Goal: Task Accomplishment & Management: Use online tool/utility

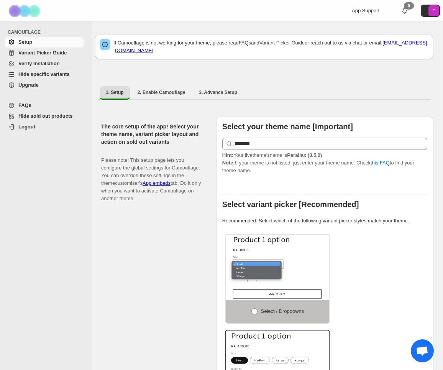
click at [49, 74] on span "Hide specific variants" at bounding box center [43, 74] width 51 height 6
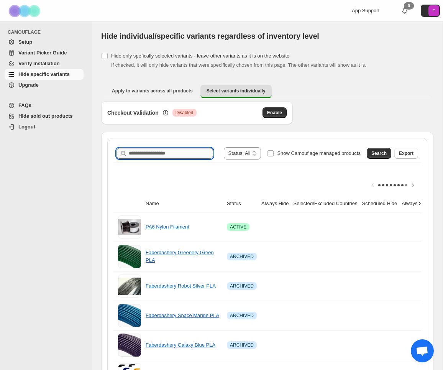
click at [138, 154] on input "Search product name" at bounding box center [171, 153] width 84 height 11
type input "******"
click at [376, 155] on span "Search" at bounding box center [378, 153] width 15 height 6
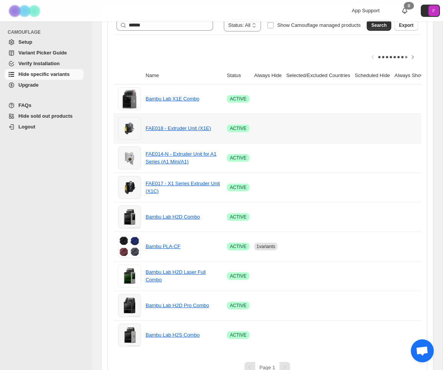
scroll to position [143, 0]
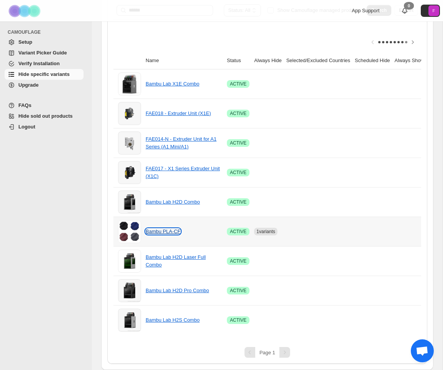
click at [161, 232] on link "Bambu PLA-CF" at bounding box center [163, 231] width 35 height 6
click at [353, 227] on td at bounding box center [318, 232] width 69 height 30
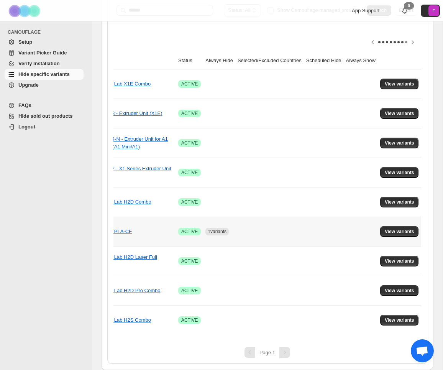
scroll to position [0, 59]
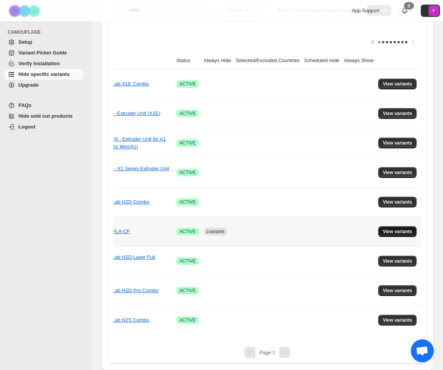
click at [396, 228] on button "View variants" at bounding box center [397, 231] width 39 height 11
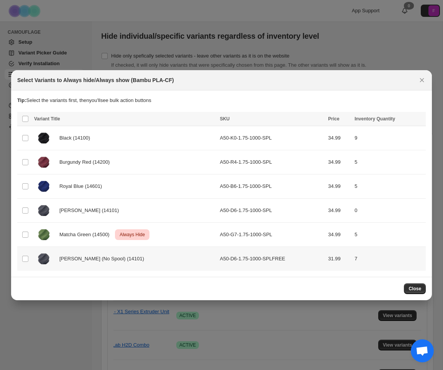
scroll to position [143, 0]
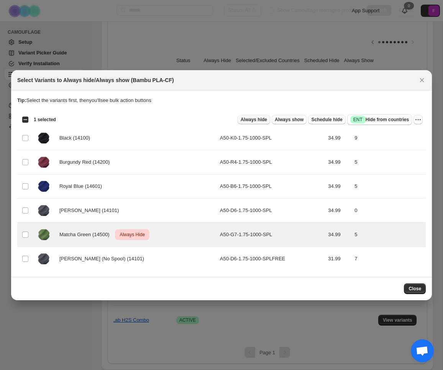
click at [251, 118] on span "Always hide" at bounding box center [254, 120] width 26 height 6
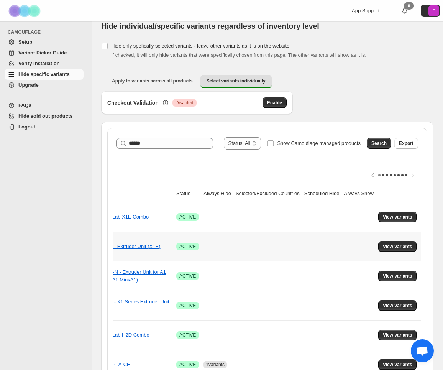
scroll to position [0, 0]
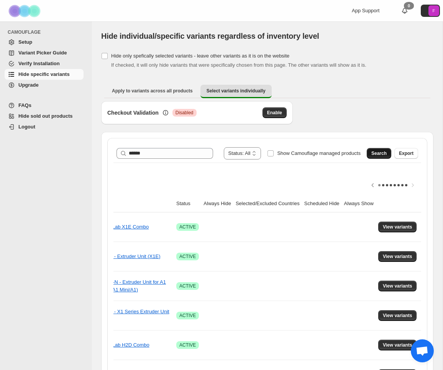
click at [380, 152] on span "Search" at bounding box center [378, 153] width 15 height 6
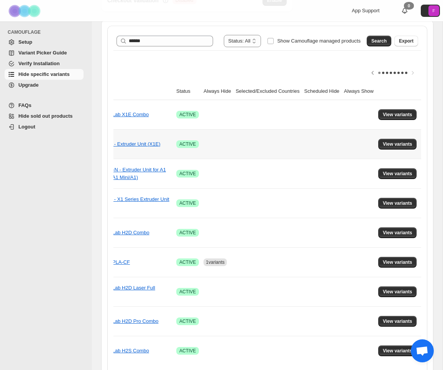
scroll to position [143, 0]
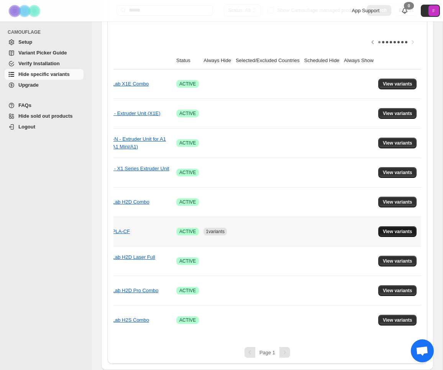
click at [407, 228] on button "View variants" at bounding box center [397, 231] width 39 height 11
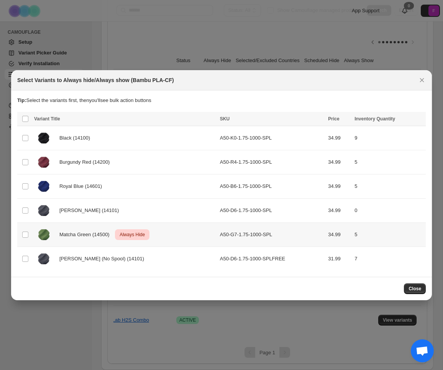
scroll to position [0, 0]
click at [418, 117] on icon "More actions" at bounding box center [418, 120] width 8 height 8
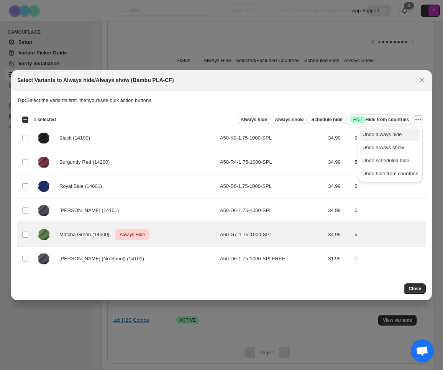
click at [391, 135] on span "Undo always hide" at bounding box center [382, 134] width 39 height 6
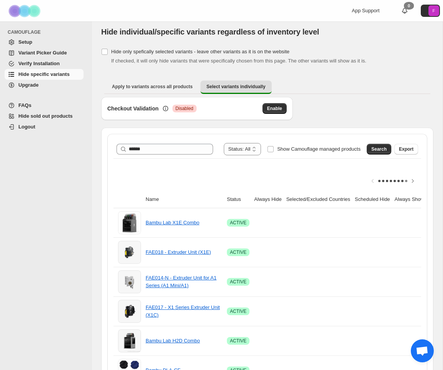
scroll to position [3, 0]
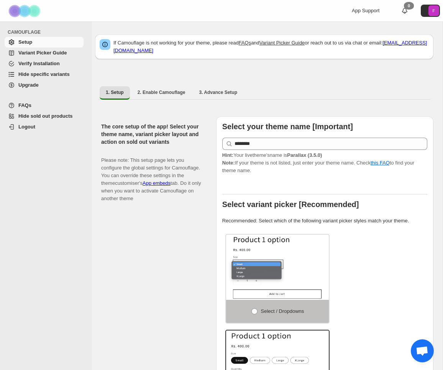
click at [44, 75] on span "Hide specific variants" at bounding box center [43, 74] width 51 height 6
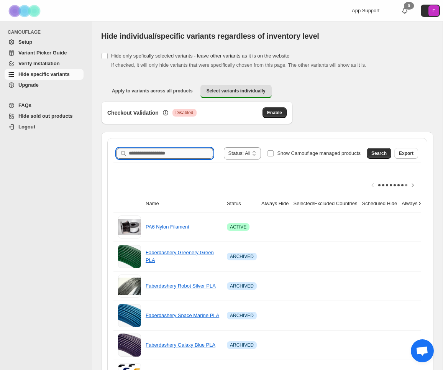
click at [177, 153] on input "Search product name" at bounding box center [171, 153] width 84 height 11
type input "*********"
click at [380, 151] on span "Search" at bounding box center [378, 153] width 15 height 6
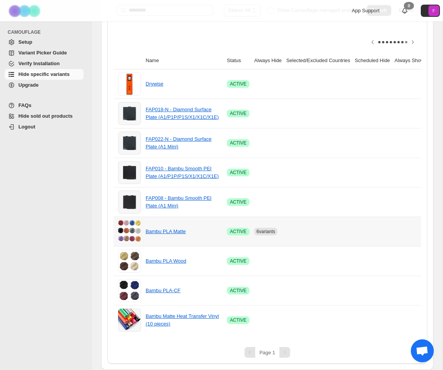
scroll to position [0, 59]
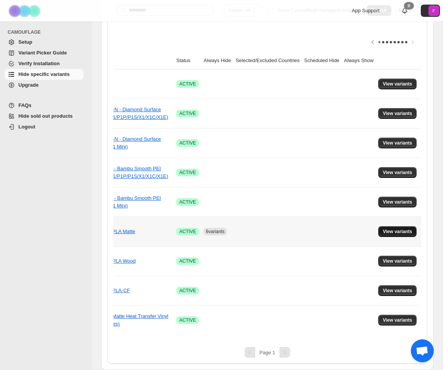
click at [407, 233] on span "View variants" at bounding box center [398, 231] width 30 height 6
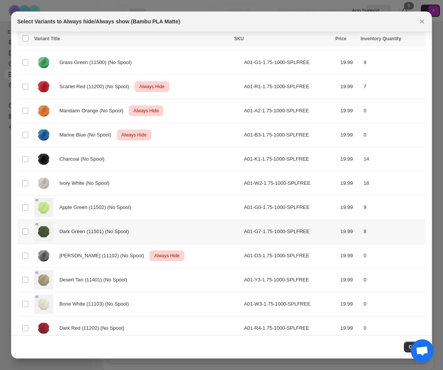
scroll to position [390, 0]
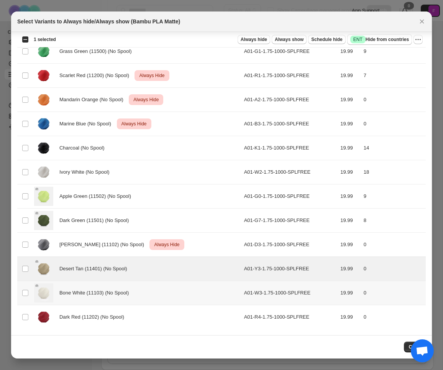
click at [21, 287] on td "Select product variant" at bounding box center [24, 293] width 15 height 24
click at [24, 313] on td "Select product variant" at bounding box center [24, 317] width 15 height 24
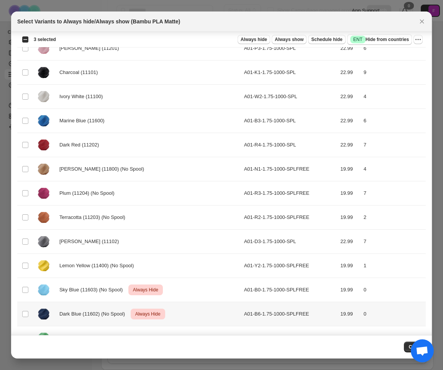
scroll to position [0, 0]
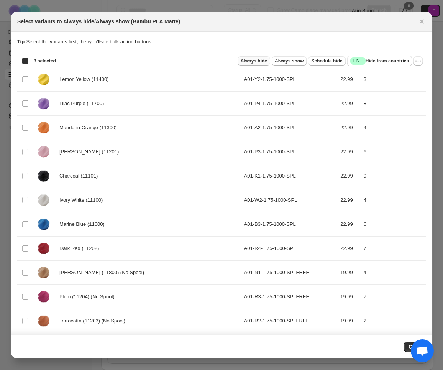
click at [247, 59] on span "Always hide" at bounding box center [254, 61] width 26 height 6
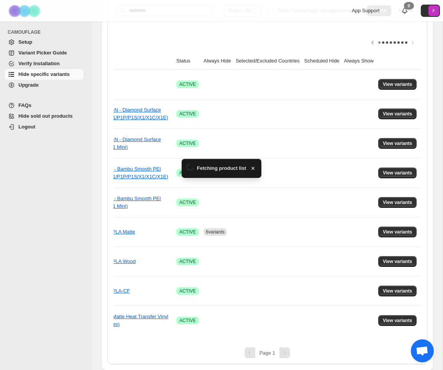
scroll to position [143, 0]
